Goal: Information Seeking & Learning: Understand process/instructions

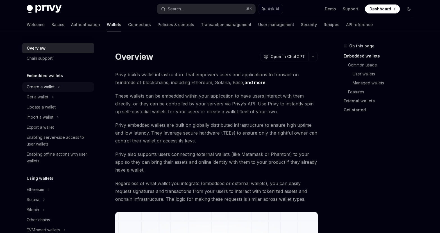
click at [67, 86] on div "Create a wallet" at bounding box center [58, 87] width 72 height 10
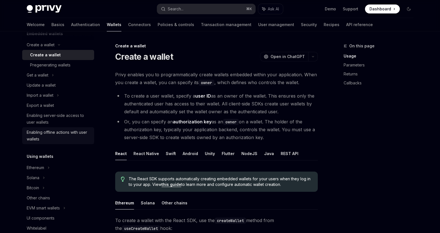
scroll to position [44, 0]
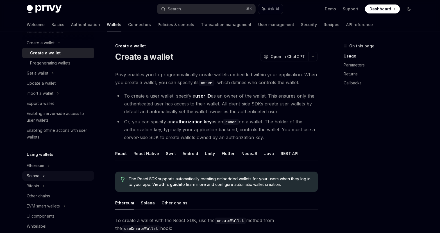
click at [39, 175] on div "Solana" at bounding box center [58, 176] width 72 height 10
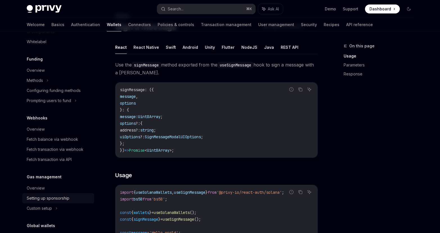
scroll to position [327, 0]
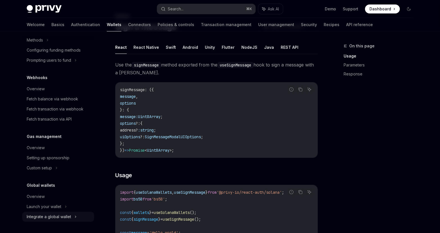
click at [42, 219] on div "Integrate a global wallet" at bounding box center [49, 217] width 44 height 7
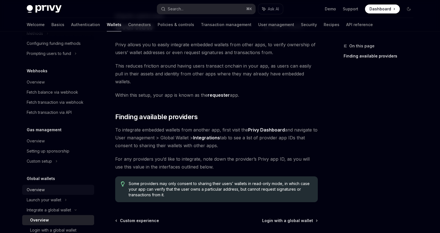
click at [38, 194] on div "Overview" at bounding box center [36, 190] width 18 height 7
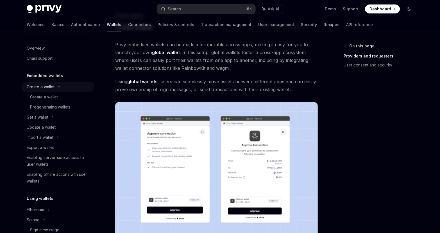
click at [53, 88] on div "Create a wallet" at bounding box center [41, 87] width 28 height 7
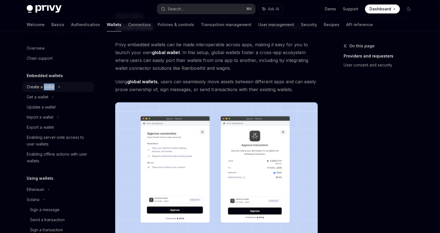
click at [53, 88] on div "Create a wallet" at bounding box center [41, 87] width 28 height 7
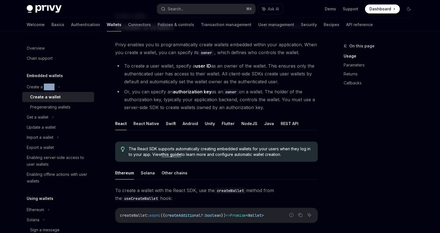
click at [53, 97] on div "Create a wallet" at bounding box center [45, 97] width 31 height 7
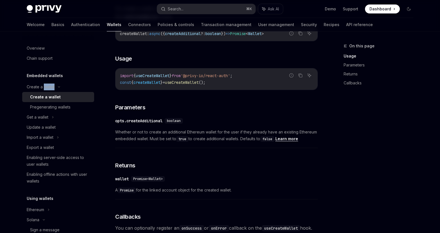
scroll to position [97, 0]
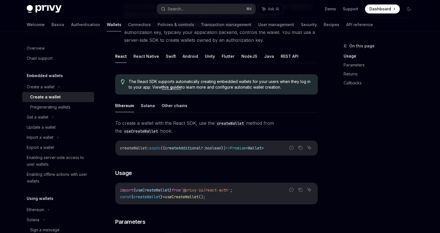
click at [155, 105] on ul "Ethereum Solana Other chains" at bounding box center [216, 105] width 203 height 13
click at [149, 105] on button "Solana" at bounding box center [148, 105] width 14 height 13
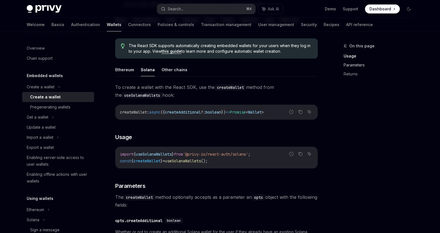
click at [351, 63] on link "Parameters" at bounding box center [381, 65] width 74 height 9
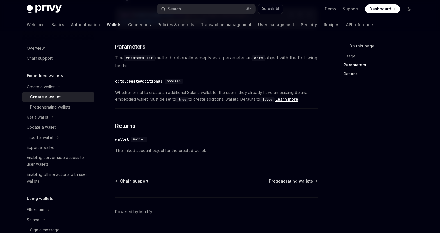
click at [350, 77] on link "Returns" at bounding box center [381, 74] width 74 height 9
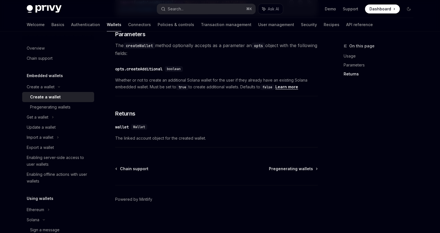
scroll to position [286, 0]
click at [349, 68] on link "Parameters" at bounding box center [381, 65] width 74 height 9
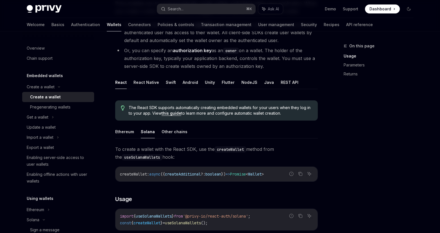
scroll to position [71, 0]
click at [173, 115] on link "this guide" at bounding box center [172, 113] width 20 height 5
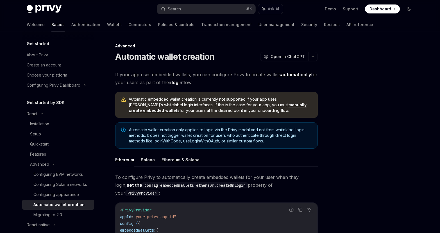
click at [151, 151] on div "If your app uses embedded wallets, you can configure Privy to create wallets au…" at bounding box center [216, 215] width 203 height 288
click at [151, 155] on button "Solana" at bounding box center [148, 159] width 14 height 13
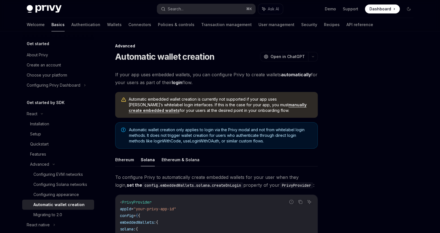
click at [135, 155] on ul "Ethereum Solana Ethereum & Solana" at bounding box center [216, 159] width 203 height 13
click at [129, 156] on button "Ethereum" at bounding box center [124, 159] width 19 height 13
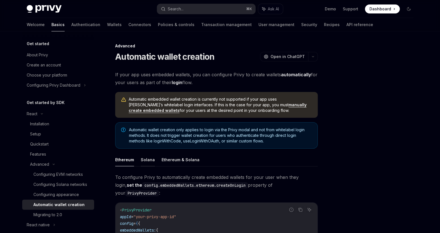
click at [146, 161] on button "Solana" at bounding box center [148, 159] width 14 height 13
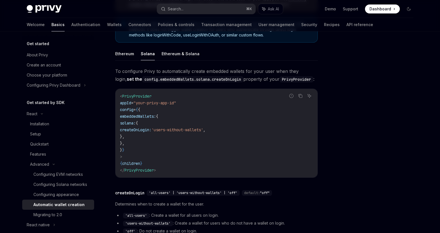
scroll to position [106, 0]
click at [299, 95] on icon "Copy the contents from the code block" at bounding box center [300, 96] width 3 height 3
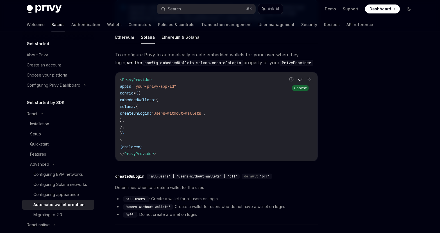
scroll to position [124, 0]
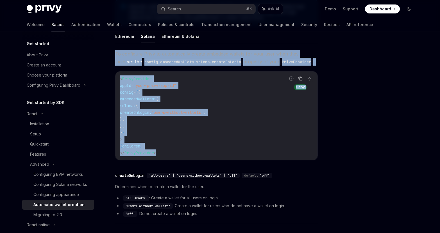
drag, startPoint x: 114, startPoint y: 52, endPoint x: 288, endPoint y: 158, distance: 202.9
click at [288, 158] on div "Advanced Automatic wallet creation OpenAI Open in ChatGPT OpenAI Open in ChatGP…" at bounding box center [164, 115] width 310 height 392
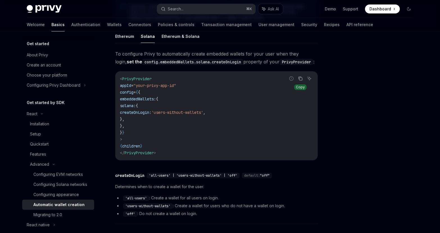
click at [292, 164] on div "To configure Privy to automatically create embedded wallets for your user when …" at bounding box center [216, 138] width 203 height 177
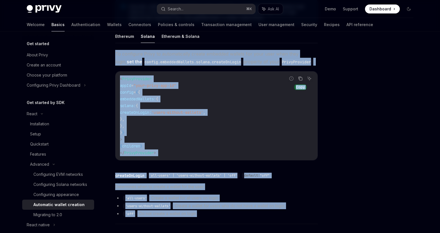
drag, startPoint x: 202, startPoint y: 215, endPoint x: 111, endPoint y: 51, distance: 187.8
click at [110, 50] on div "Advanced Automatic wallet creation OpenAI Open in ChatGPT OpenAI Open in ChatGP…" at bounding box center [164, 115] width 310 height 392
copy div "To configure Privy to automatically create embedded wallets for your user when …"
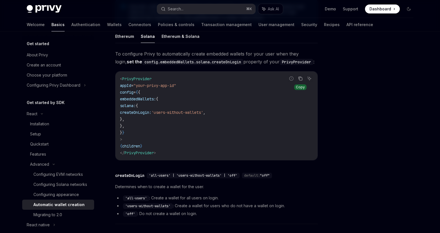
click at [267, 110] on code "< PrivyProvider appId = "your-privy-app-id" config = { { embeddedWallets: { sol…" at bounding box center [216, 116] width 193 height 81
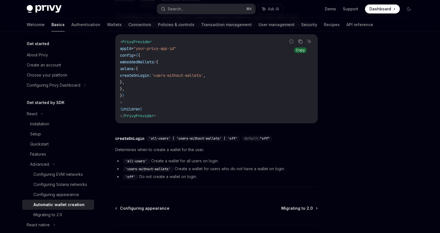
scroll to position [201, 0]
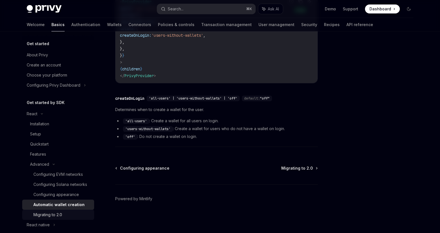
click at [48, 215] on div "Migrating to 2.0" at bounding box center [47, 215] width 29 height 7
type textarea "*"
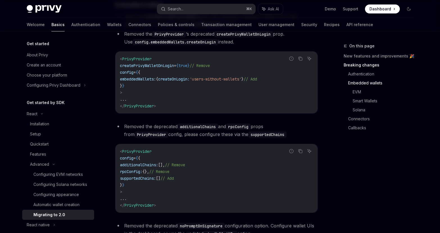
scroll to position [275, 0]
